Goal: Task Accomplishment & Management: Manage account settings

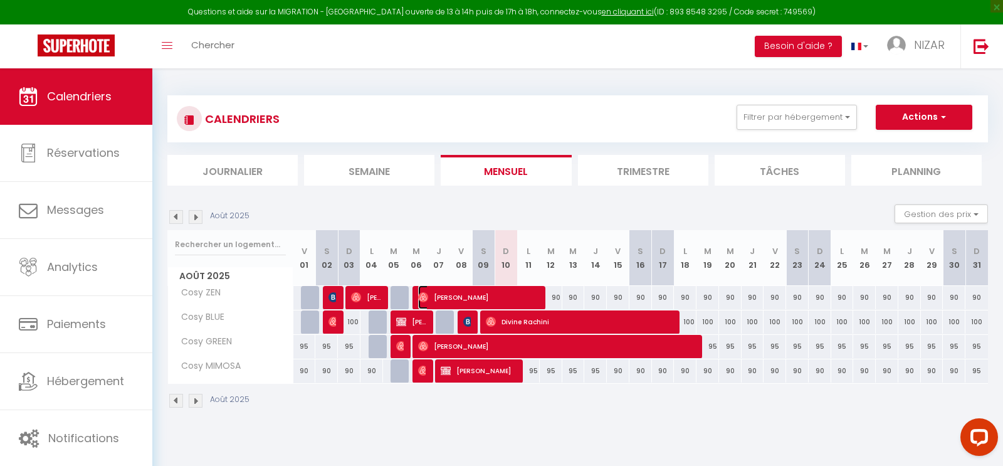
click at [485, 295] on span "[PERSON_NAME]" at bounding box center [478, 297] width 120 height 24
select select "OK"
select select "0"
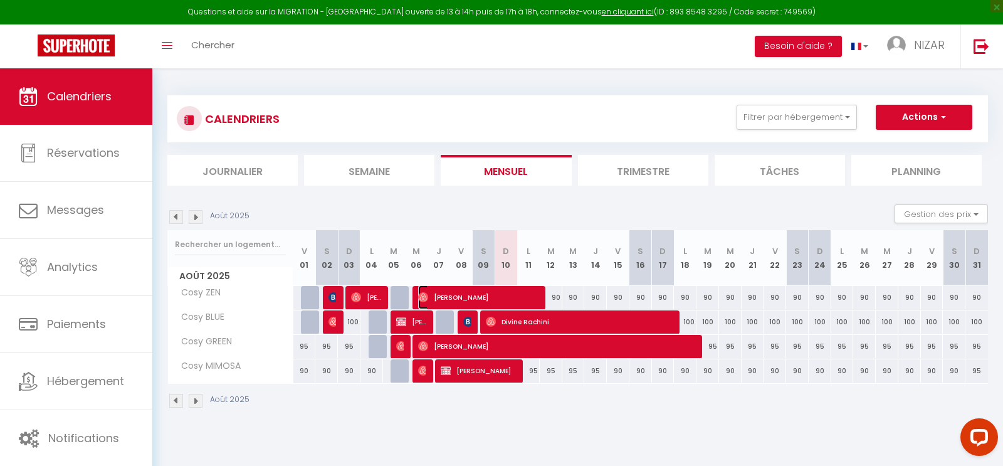
select select "1"
select select
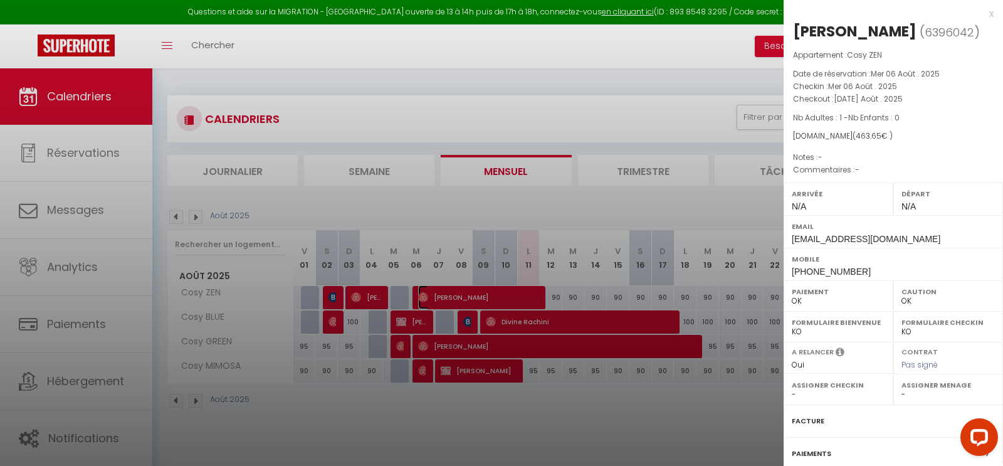
select select "12960"
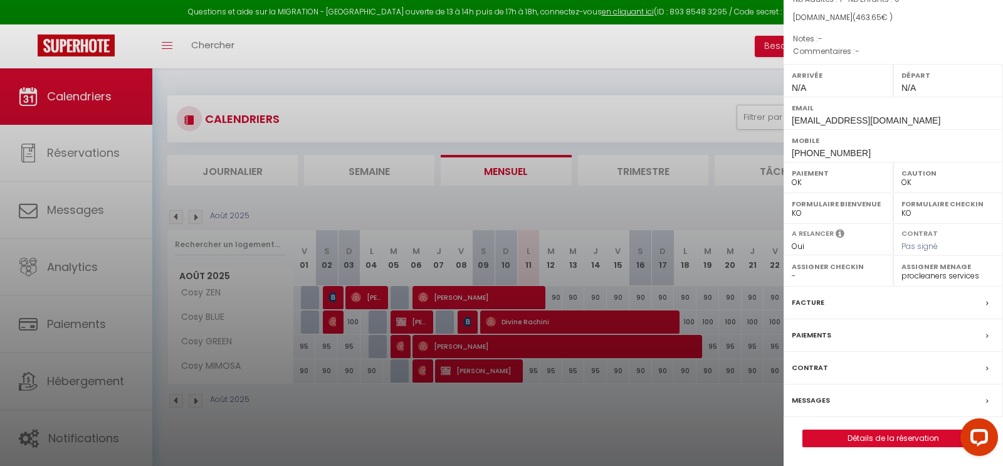
click at [806, 403] on label "Messages" at bounding box center [811, 400] width 38 height 13
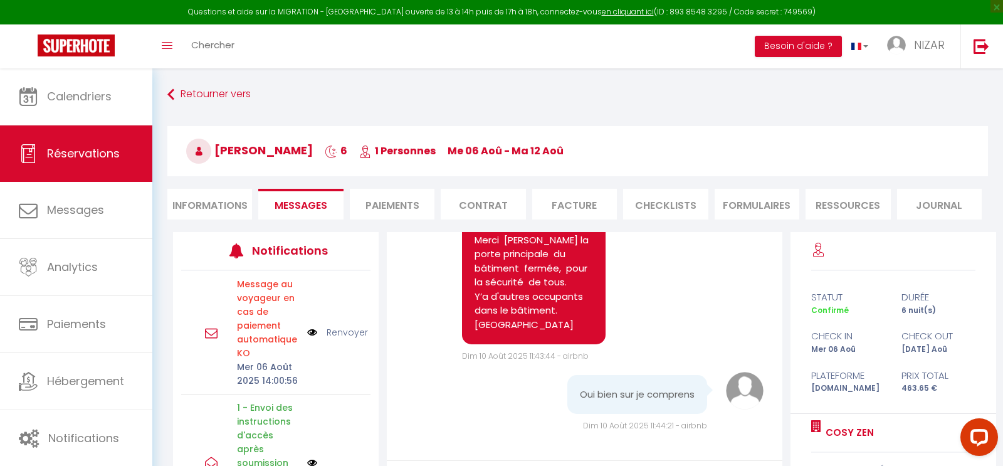
click at [214, 204] on li "Informations" at bounding box center [209, 204] width 85 height 31
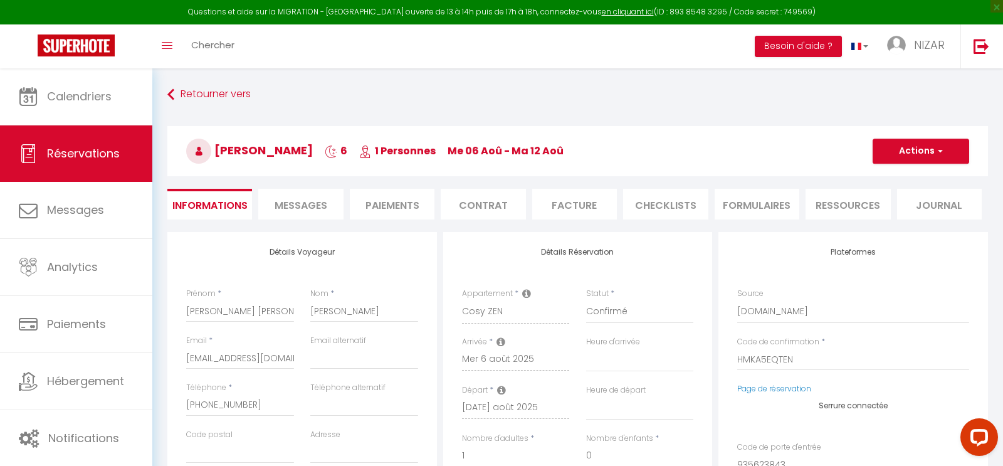
select select
click at [795, 311] on select "Direct [DOMAIN_NAME] [DOMAIN_NAME] Chalet montagne Expedia Gite de [GEOGRAPHIC_…" at bounding box center [854, 312] width 232 height 24
select select "54"
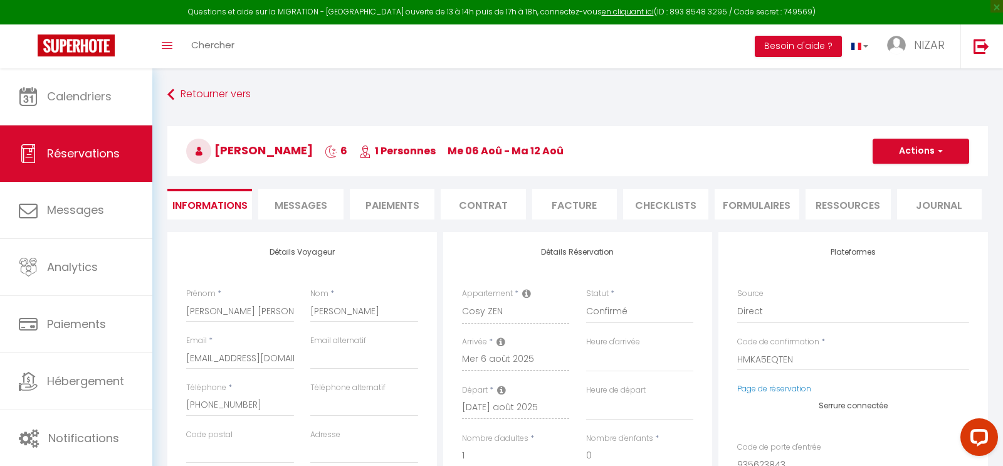
select select
checkbox input "false"
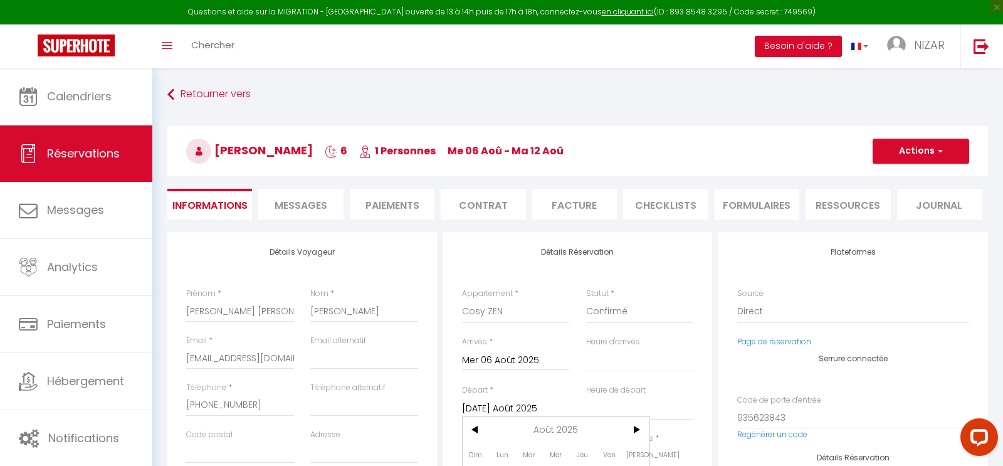
click at [500, 406] on input "[DATE] Août 2025" at bounding box center [516, 409] width 108 height 16
click at [508, 410] on input "[DATE] Août 2025" at bounding box center [516, 409] width 108 height 16
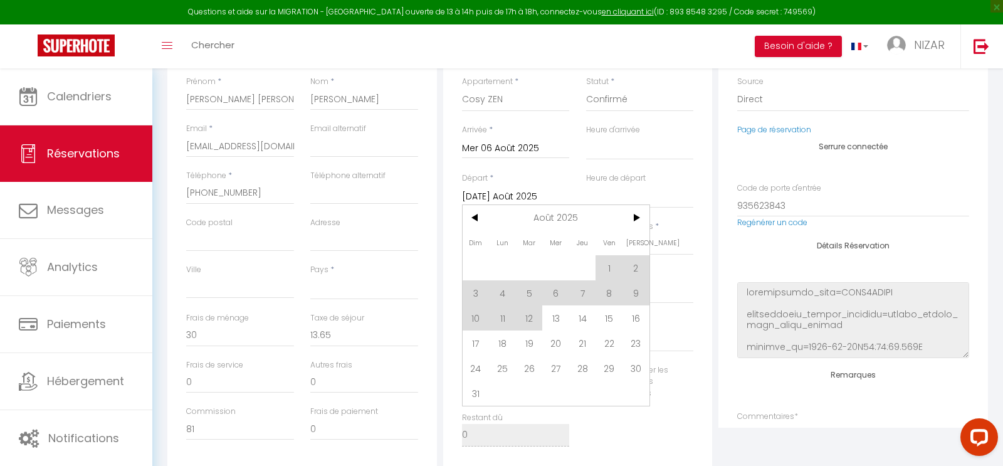
scroll to position [240, 0]
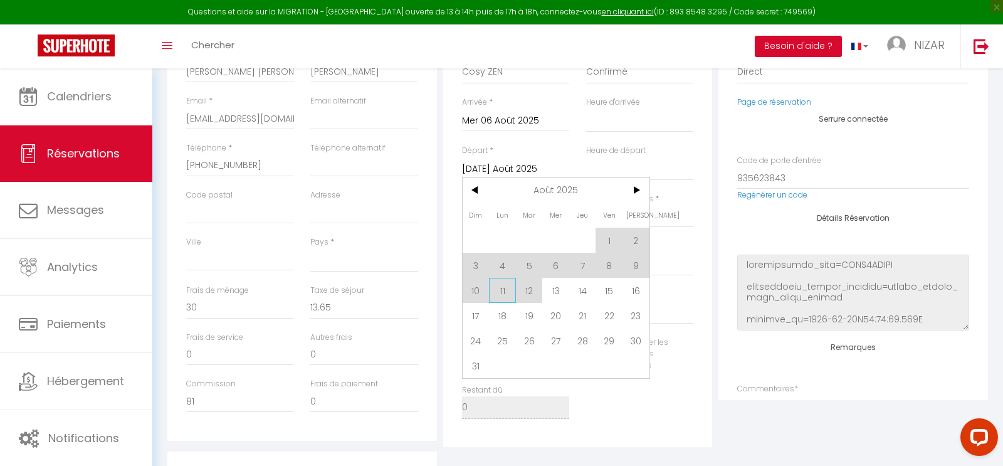
click at [500, 289] on span "11" at bounding box center [502, 290] width 27 height 25
select select
checkbox input "false"
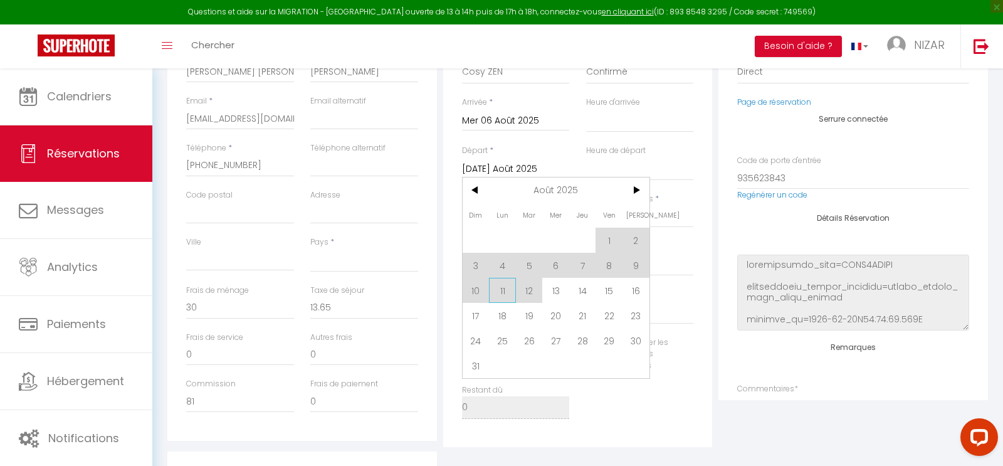
type input "Lun 11 Août 2025"
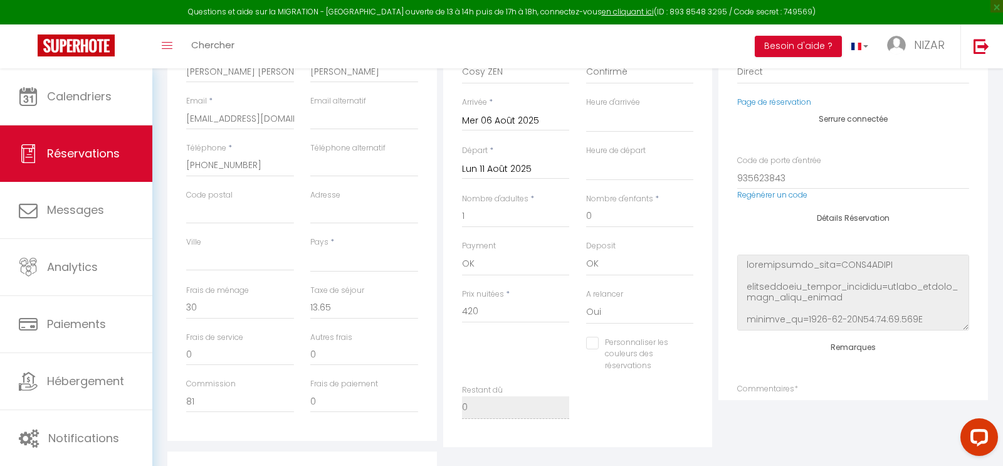
select select
type input "0"
select select
type input "440"
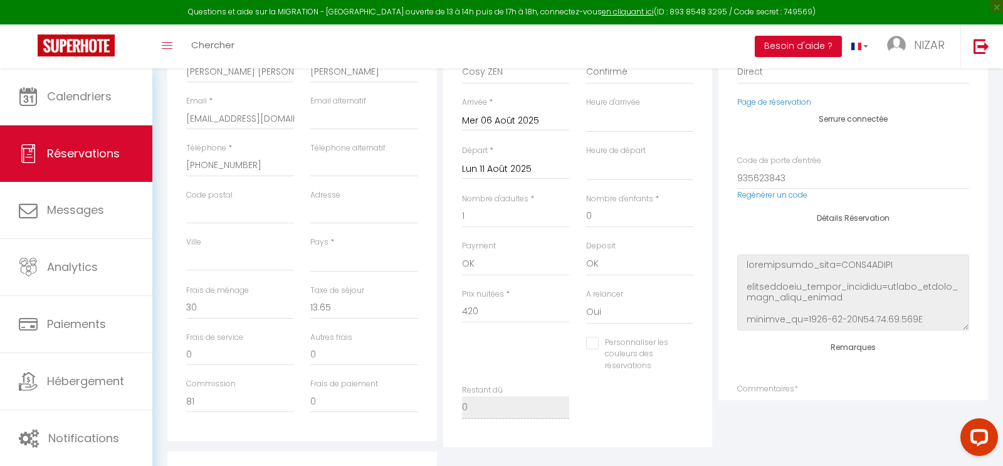
checkbox input "false"
select select
checkbox input "false"
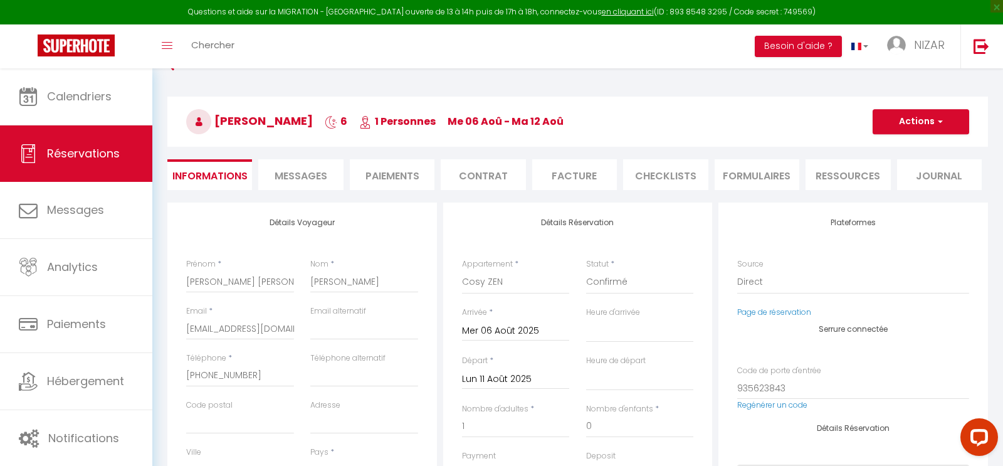
scroll to position [0, 0]
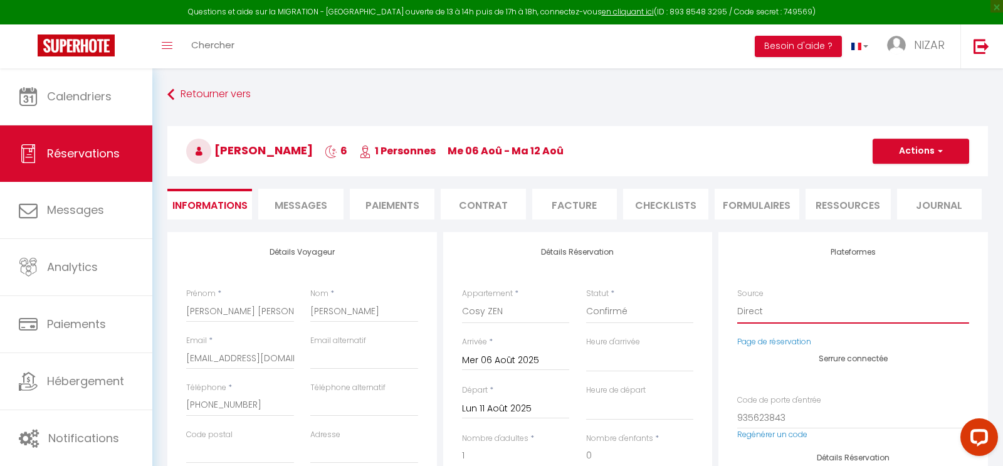
click at [750, 314] on select "Direct [DOMAIN_NAME] [DOMAIN_NAME] Chalet montagne Expedia Gite de [GEOGRAPHIC_…" at bounding box center [854, 312] width 232 height 24
select select "1"
select select
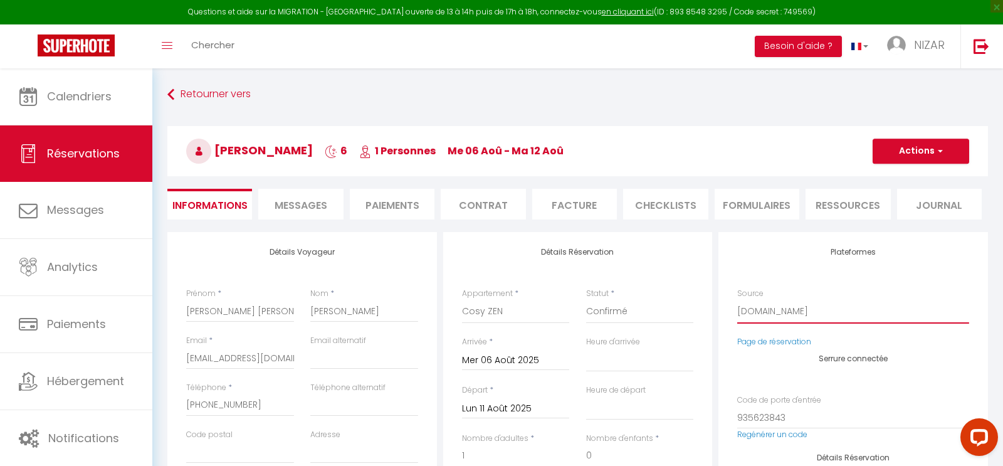
checkbox input "false"
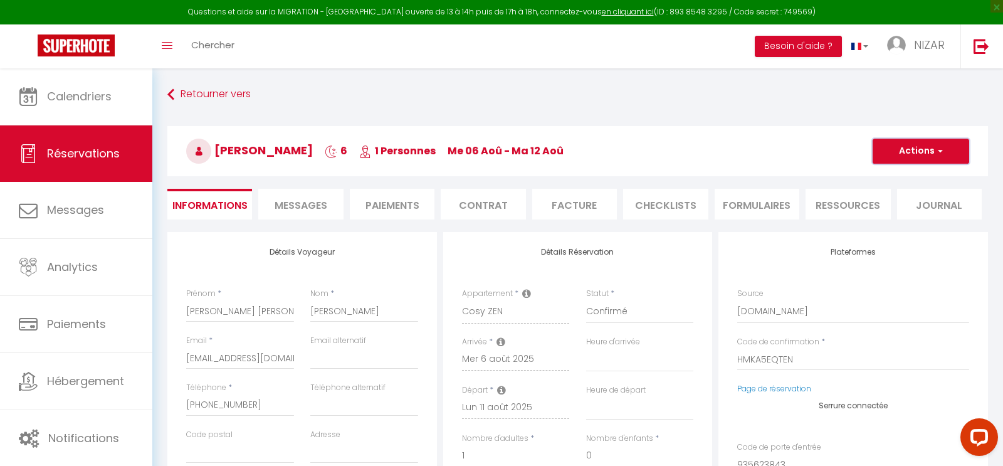
click at [940, 153] on span "button" at bounding box center [939, 151] width 8 height 11
click at [913, 175] on link "Enregistrer" at bounding box center [908, 179] width 99 height 16
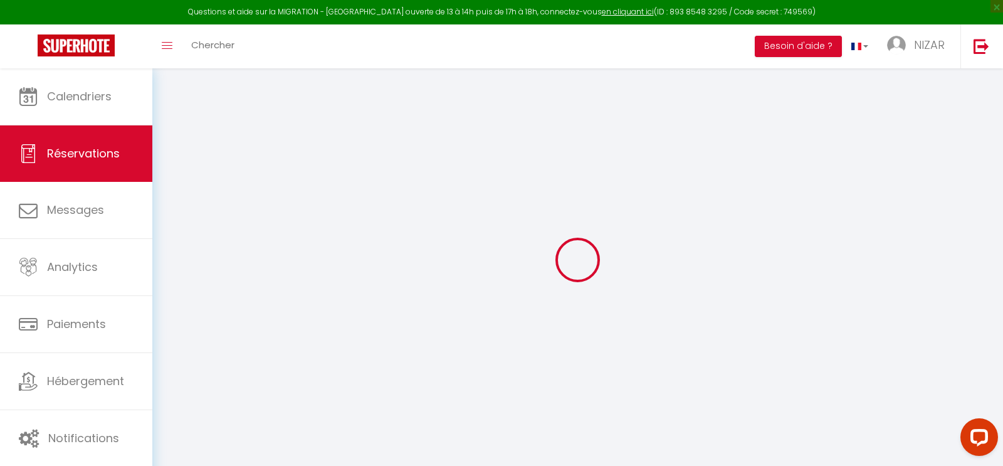
select select "not_cancelled"
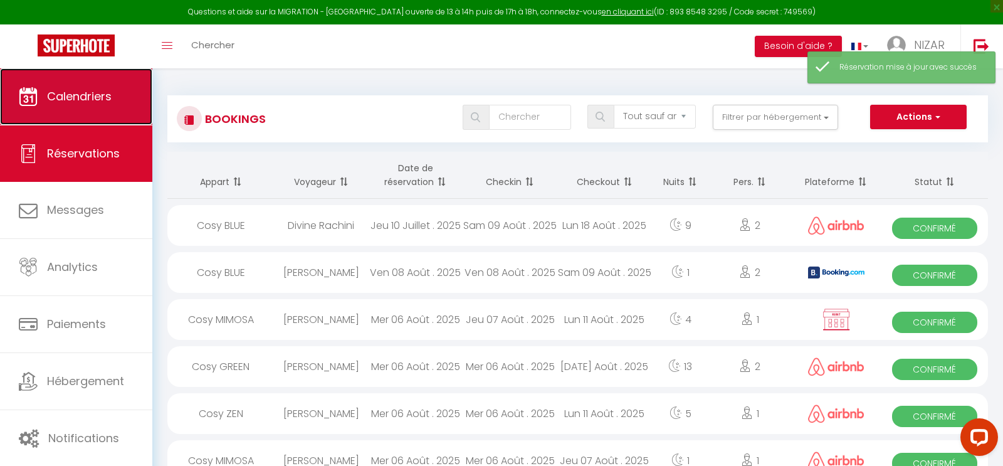
click at [107, 98] on span "Calendriers" at bounding box center [79, 96] width 65 height 16
